Goal: Find contact information: Find contact information

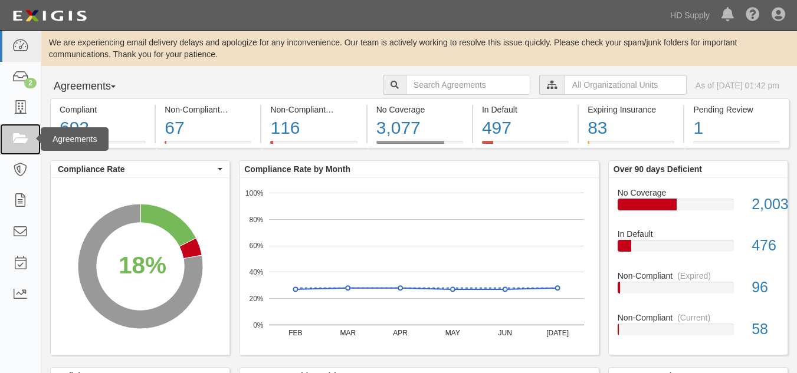
click at [21, 134] on icon at bounding box center [20, 140] width 17 height 14
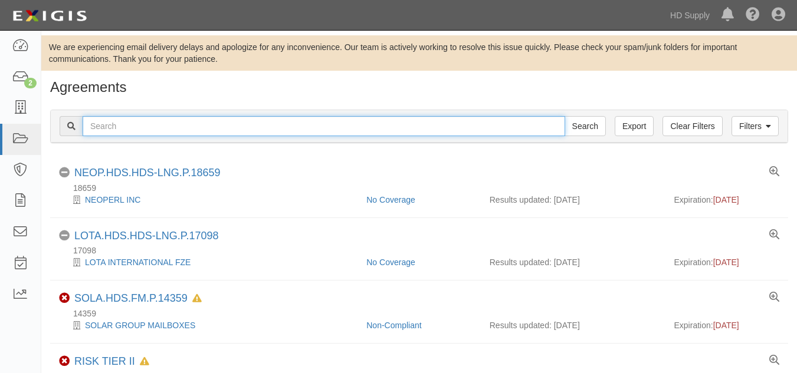
click at [262, 130] on input "text" at bounding box center [324, 126] width 483 height 20
paste input "[DATE] Heating and Air LLC"
type input "[DATE] Heating and Air LLC"
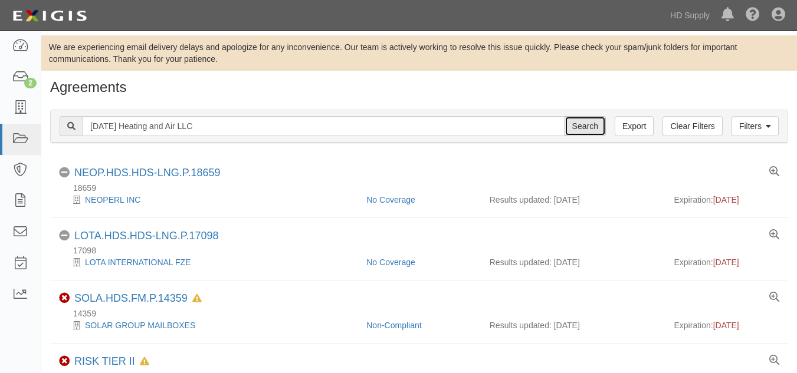
click at [572, 125] on input "Search" at bounding box center [585, 126] width 41 height 20
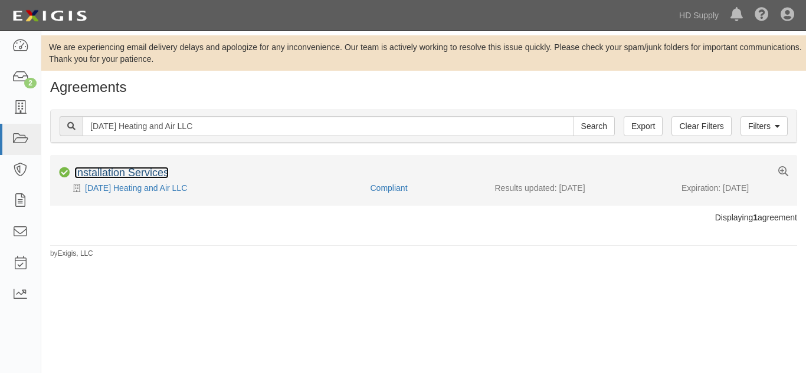
click at [133, 169] on link "Installation Services" at bounding box center [121, 173] width 94 height 12
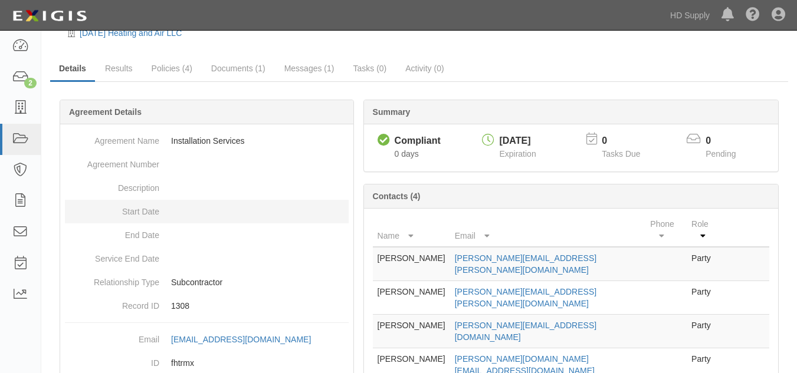
scroll to position [156, 0]
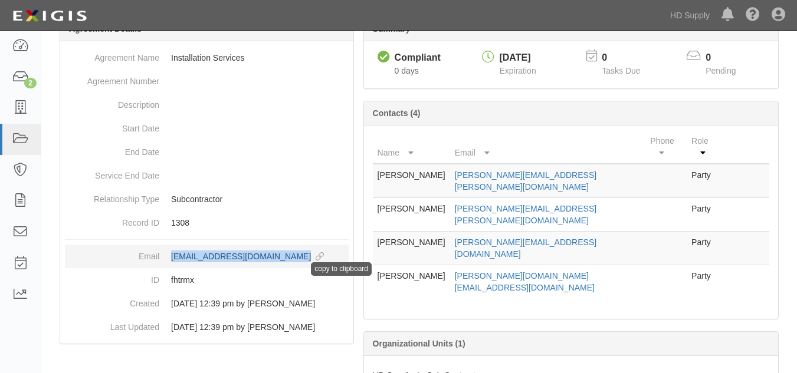
drag, startPoint x: 167, startPoint y: 255, endPoint x: 336, endPoint y: 260, distance: 168.8
click at [336, 260] on dd "agreement-fhtrmx@hdsupply.complianz.com copy to clipboard" at bounding box center [207, 257] width 284 height 24
copy div "agreement-fhtrmx@hdsupply.complianz.com"
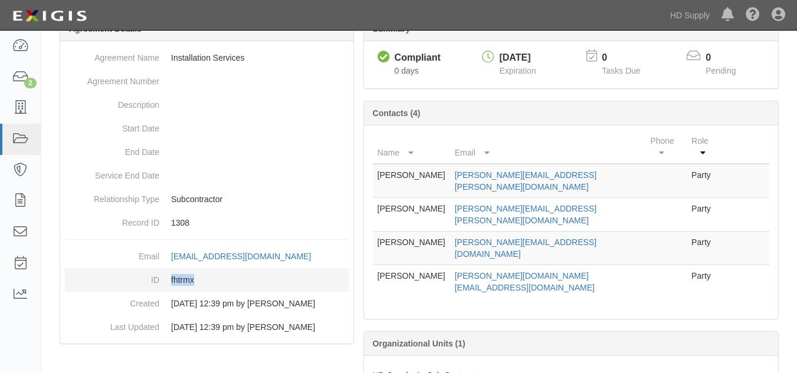
drag, startPoint x: 168, startPoint y: 280, endPoint x: 206, endPoint y: 281, distance: 38.9
click at [206, 281] on dd "fhtrmx" at bounding box center [207, 280] width 284 height 24
copy dd "fhtrmx"
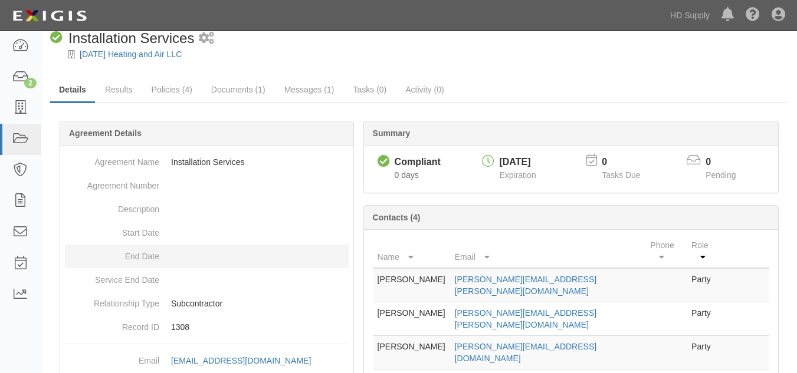
scroll to position [32, 0]
